Goal: Information Seeking & Learning: Learn about a topic

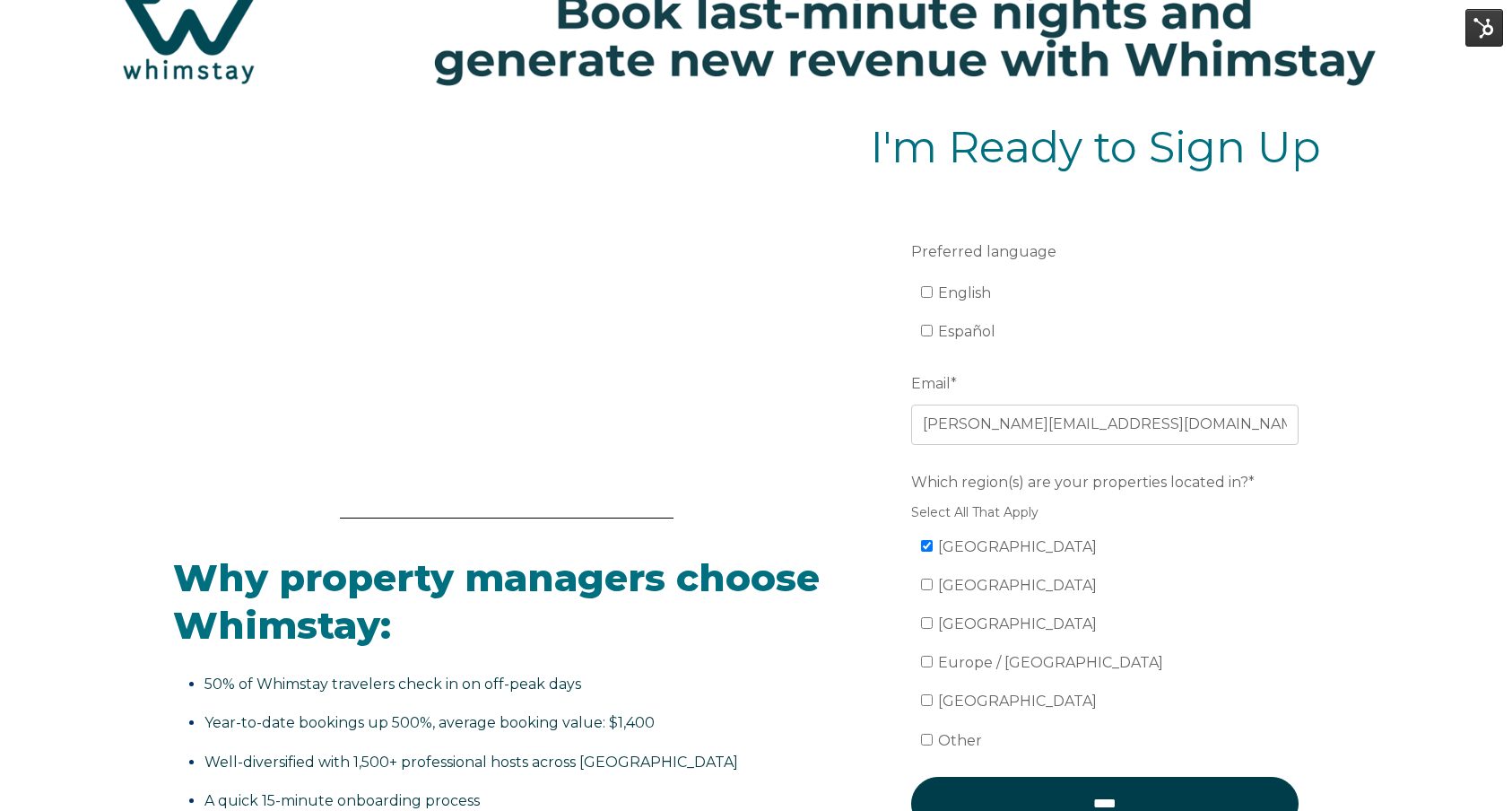
scroll to position [350, 0]
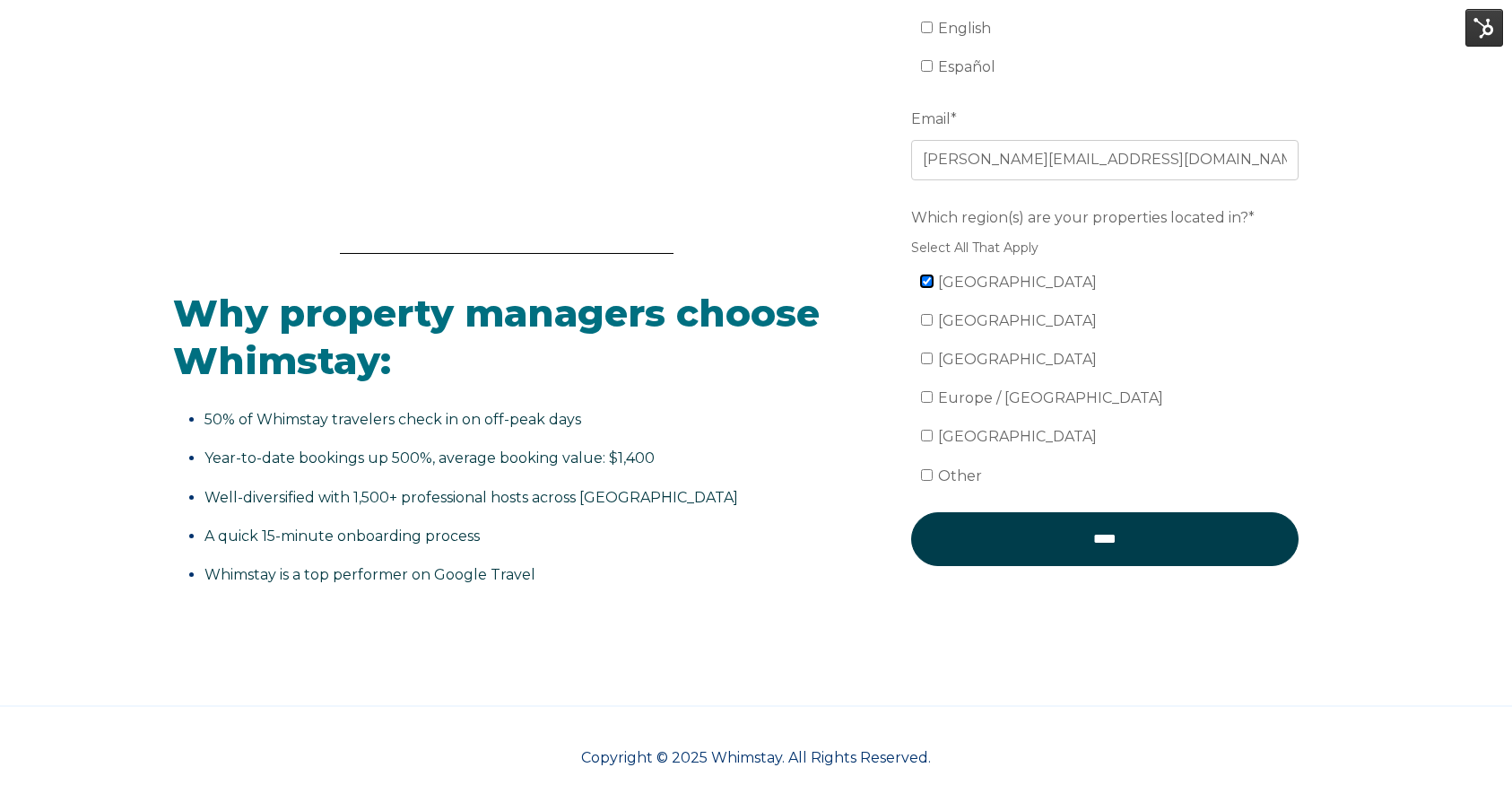
click at [927, 283] on input "United States" at bounding box center [927, 282] width 12 height 12
checkbox input "false"
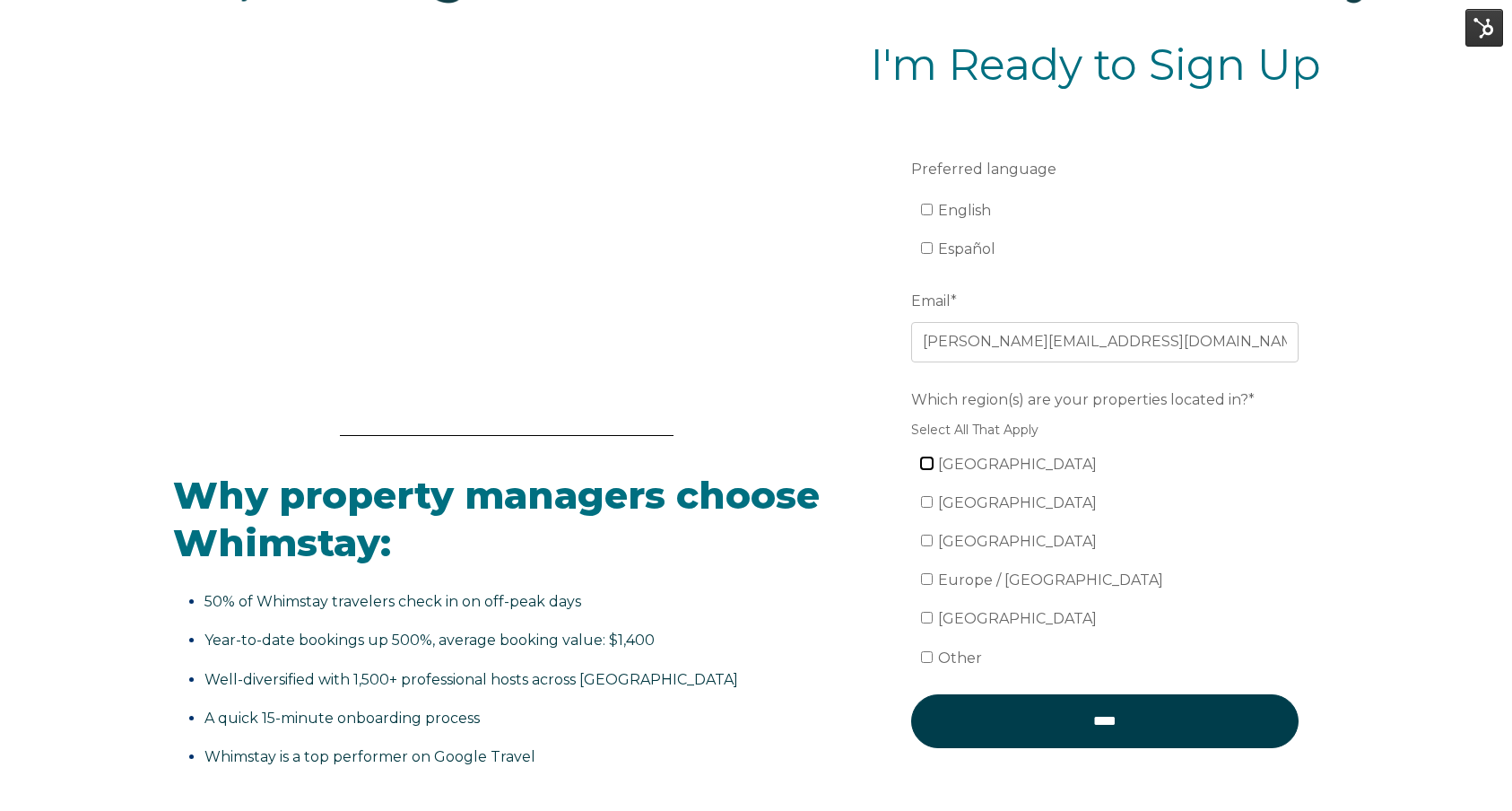
scroll to position [0, 0]
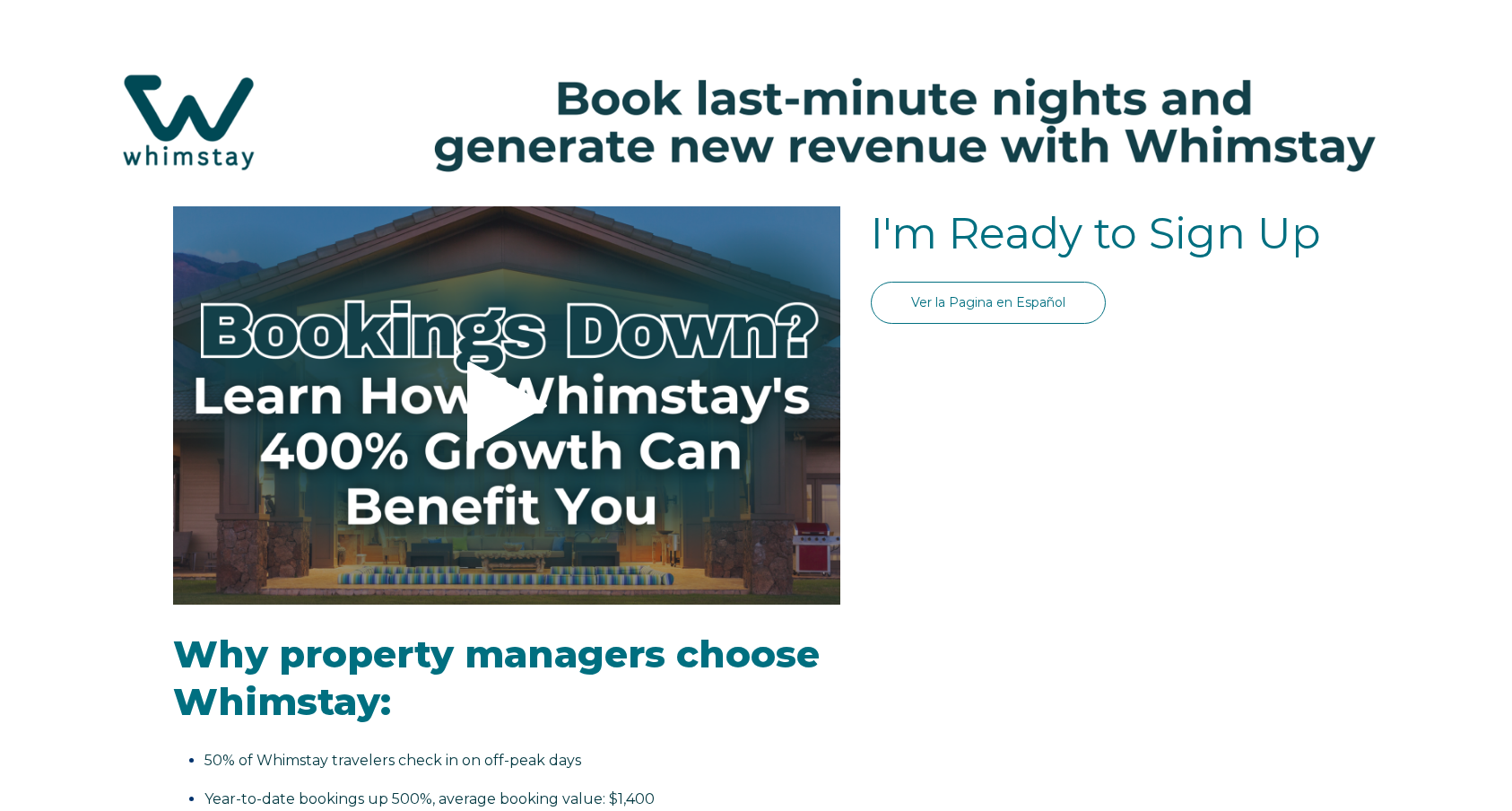
select select "Standard"
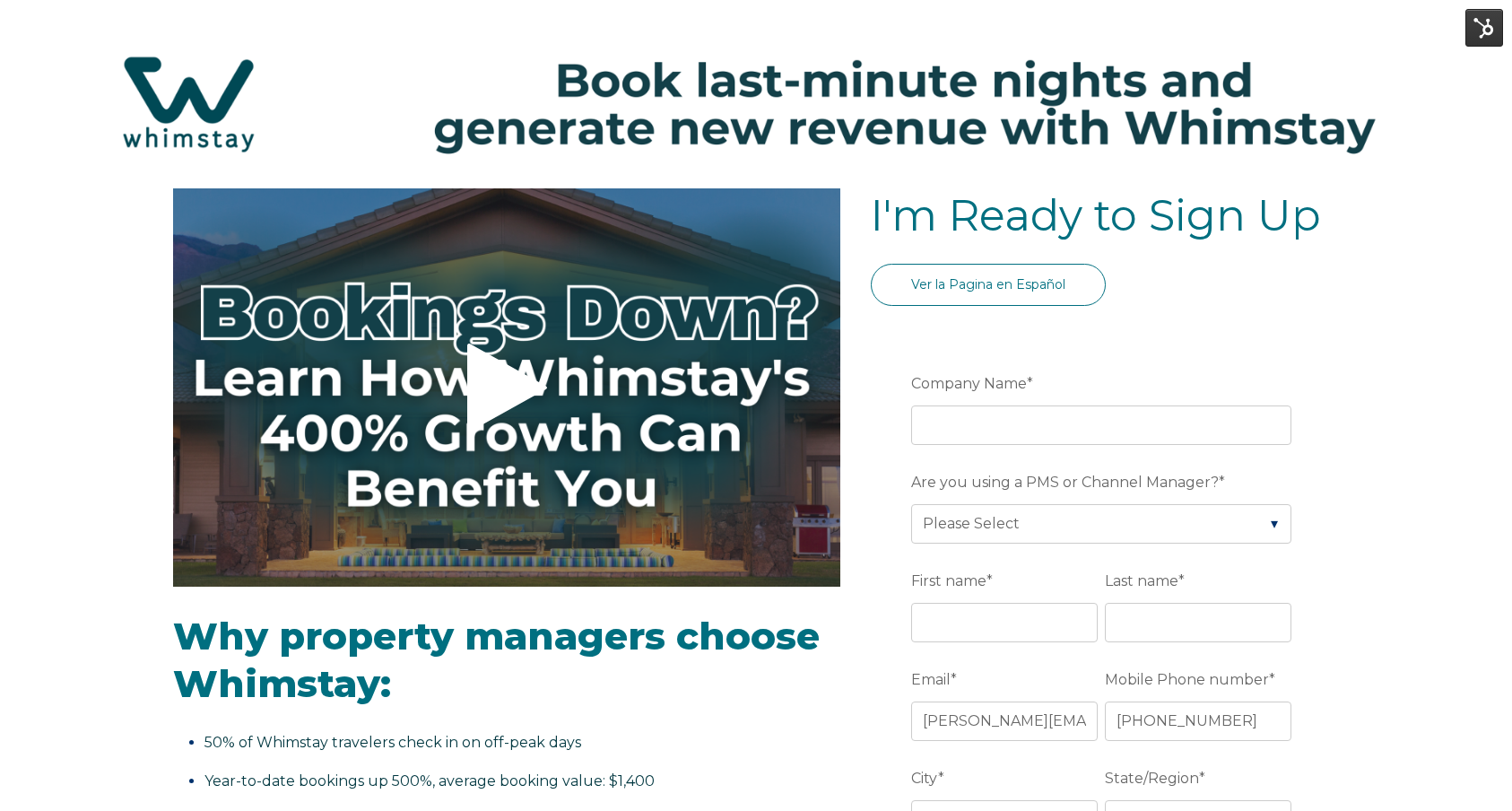
scroll to position [19, 0]
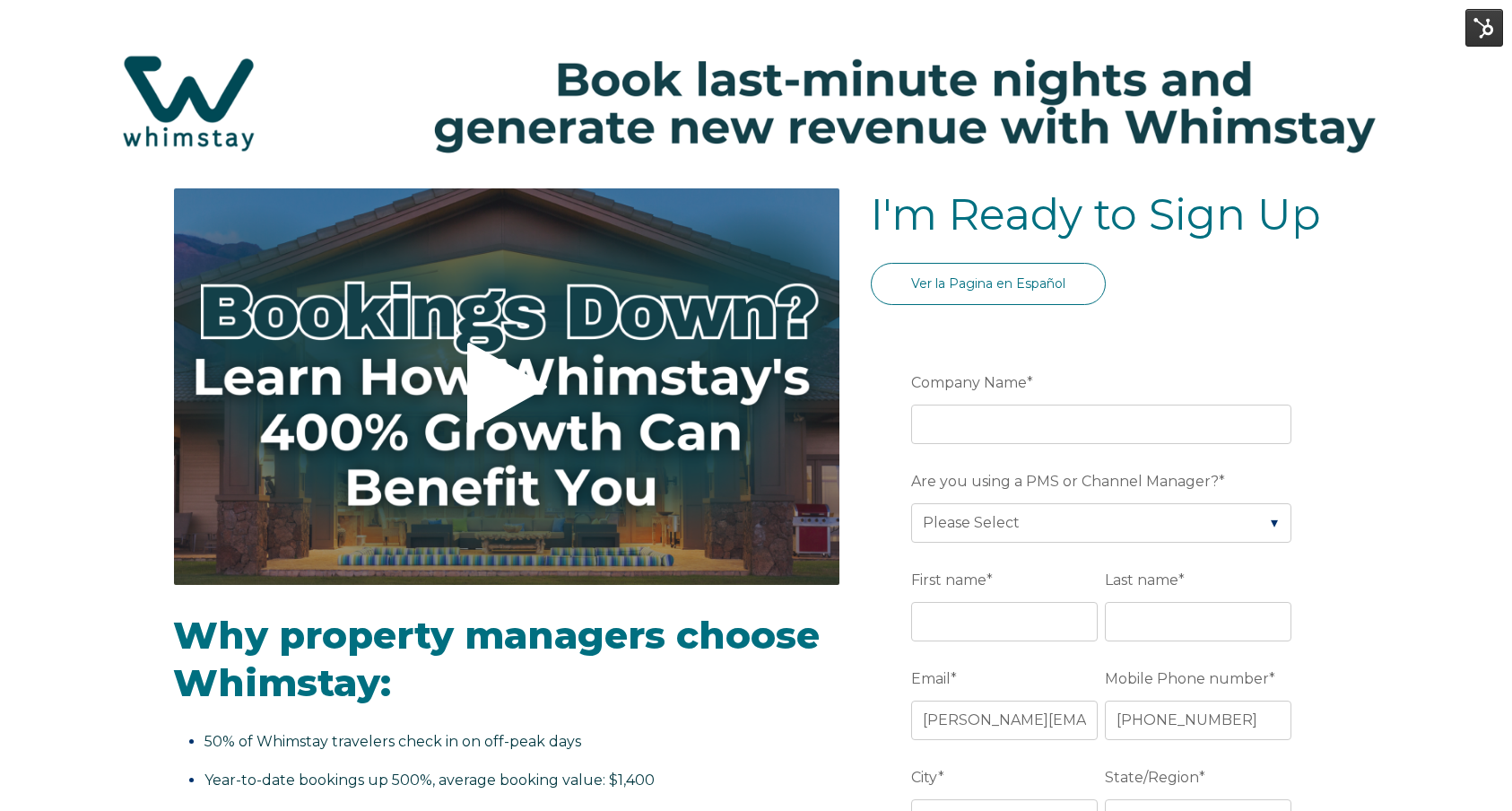
click at [473, 338] on button "Video player - SSOB Pitch Vid Thumbnail - Click to play video" at bounding box center [507, 386] width 667 height 398
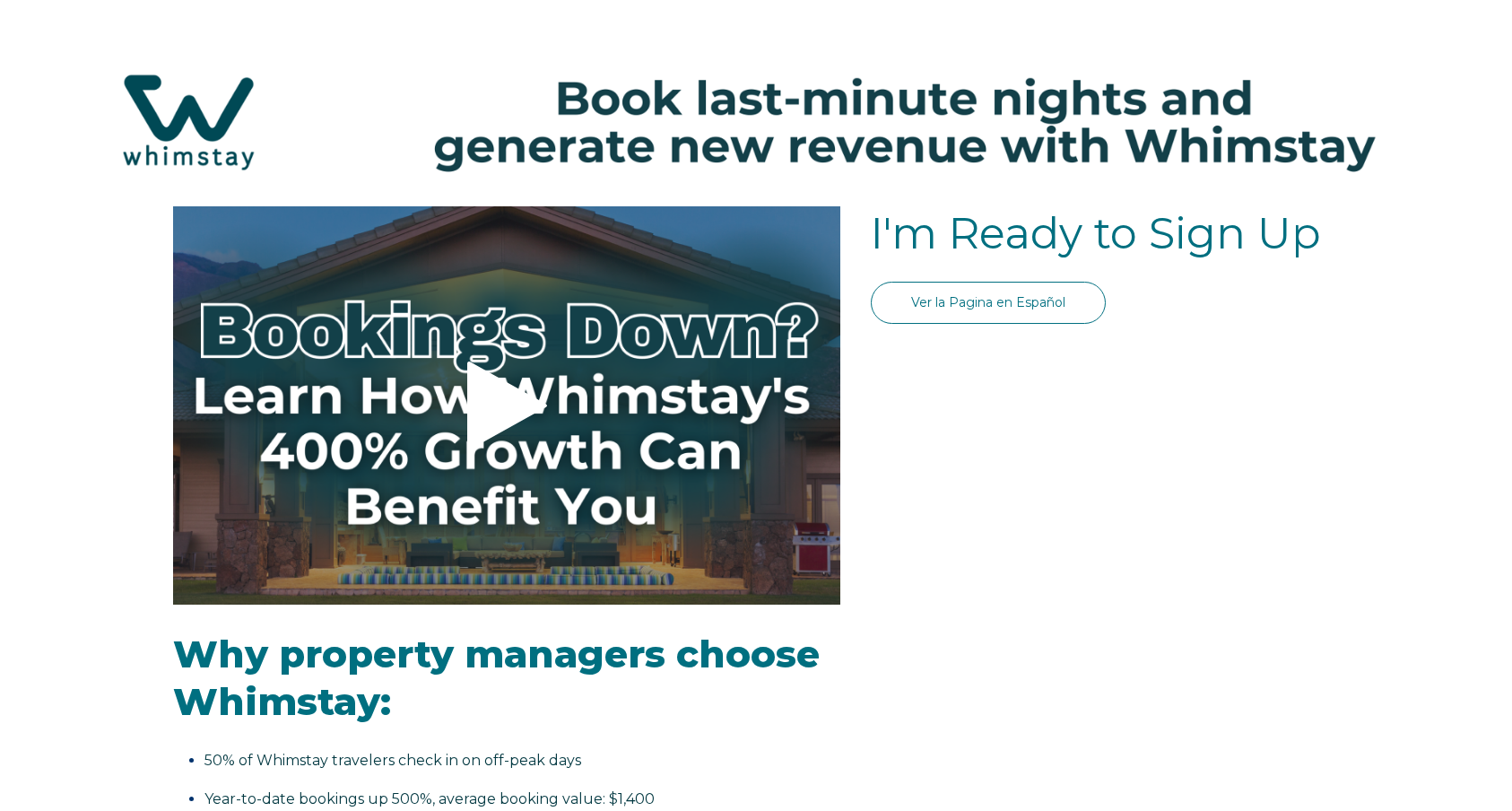
select select "Standard"
